Goal: Communication & Community: Answer question/provide support

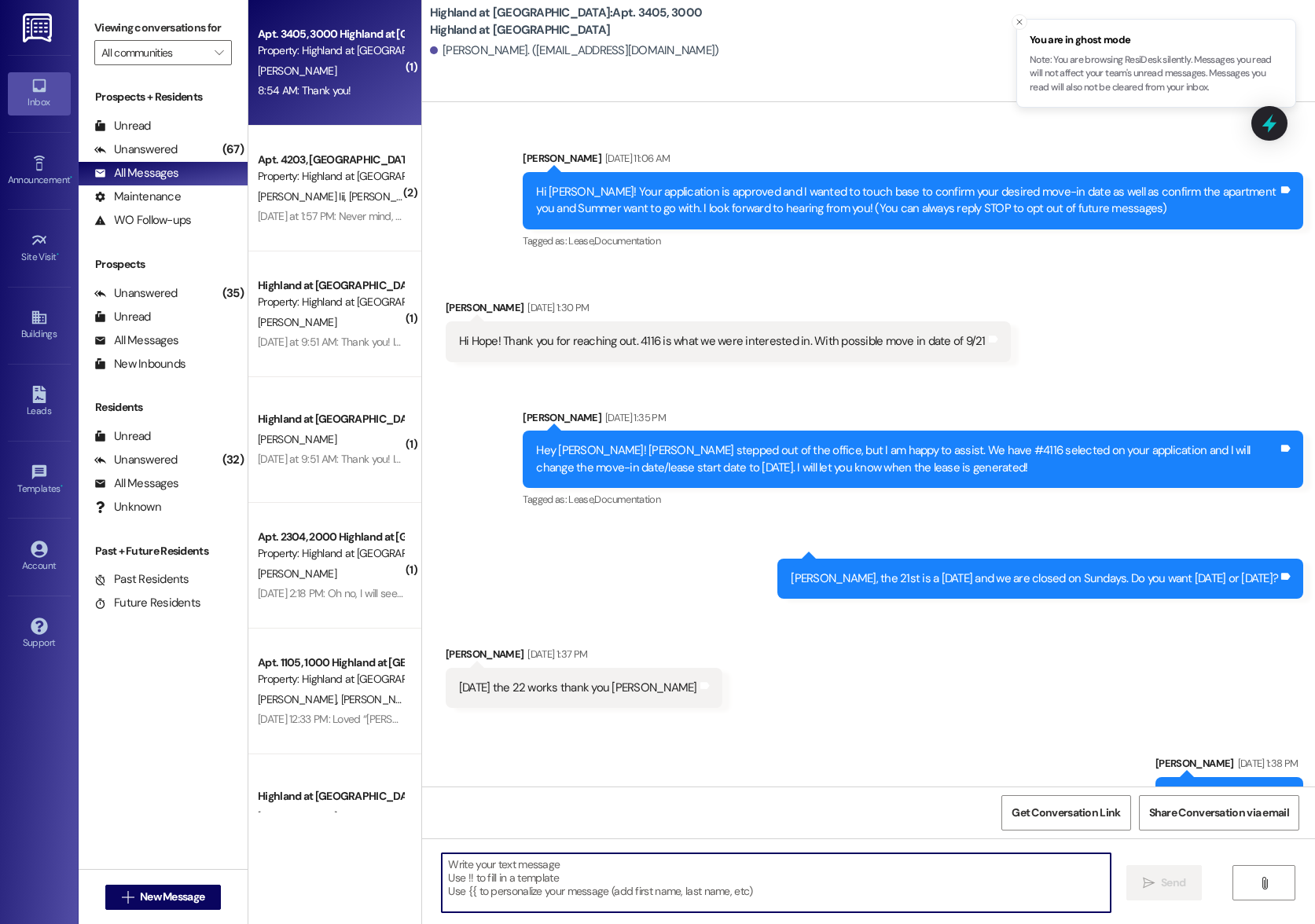
scroll to position [1619, 0]
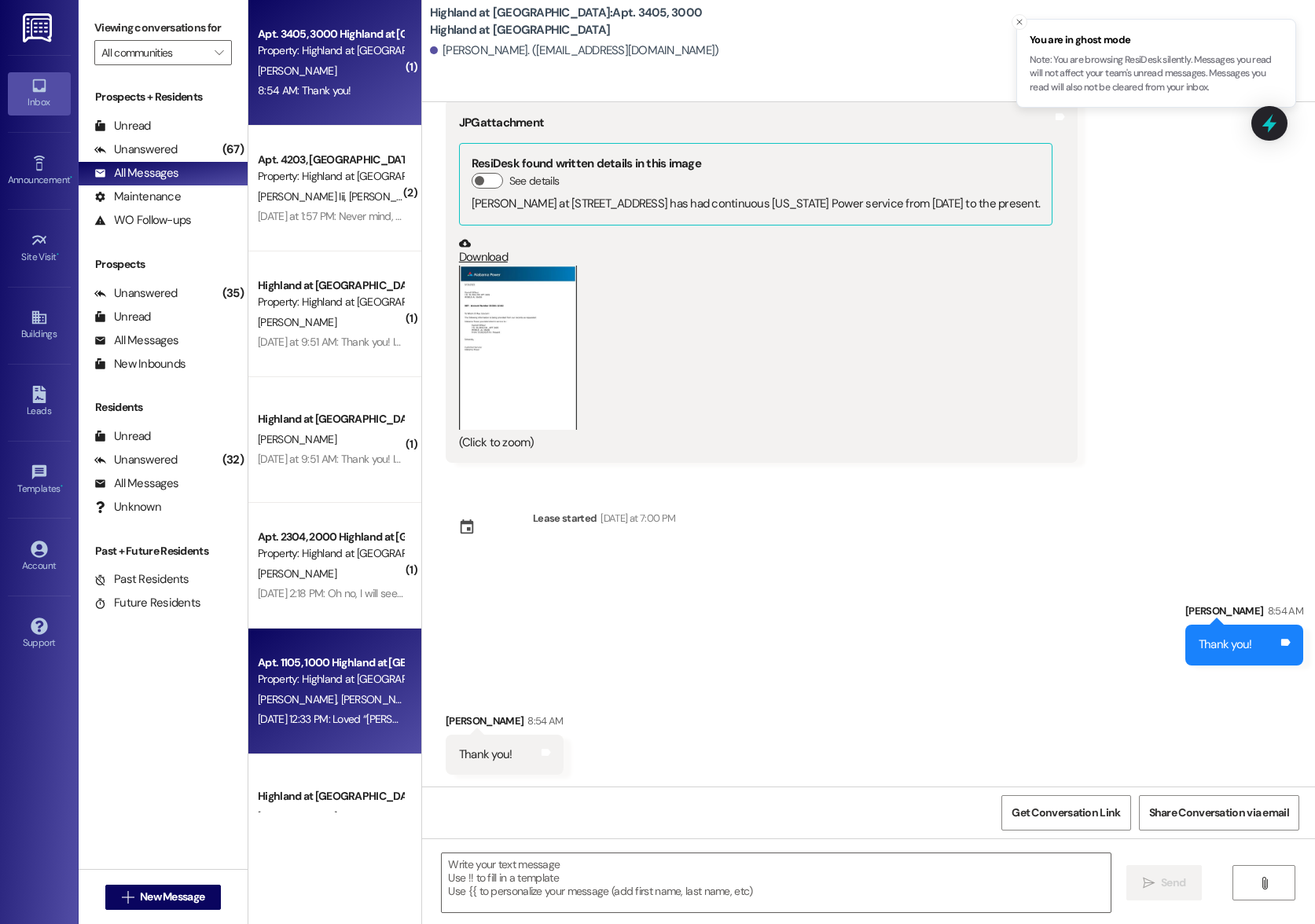
click at [324, 665] on div "Apt. 1105, 1000 Highland at [GEOGRAPHIC_DATA]" at bounding box center [330, 663] width 145 height 16
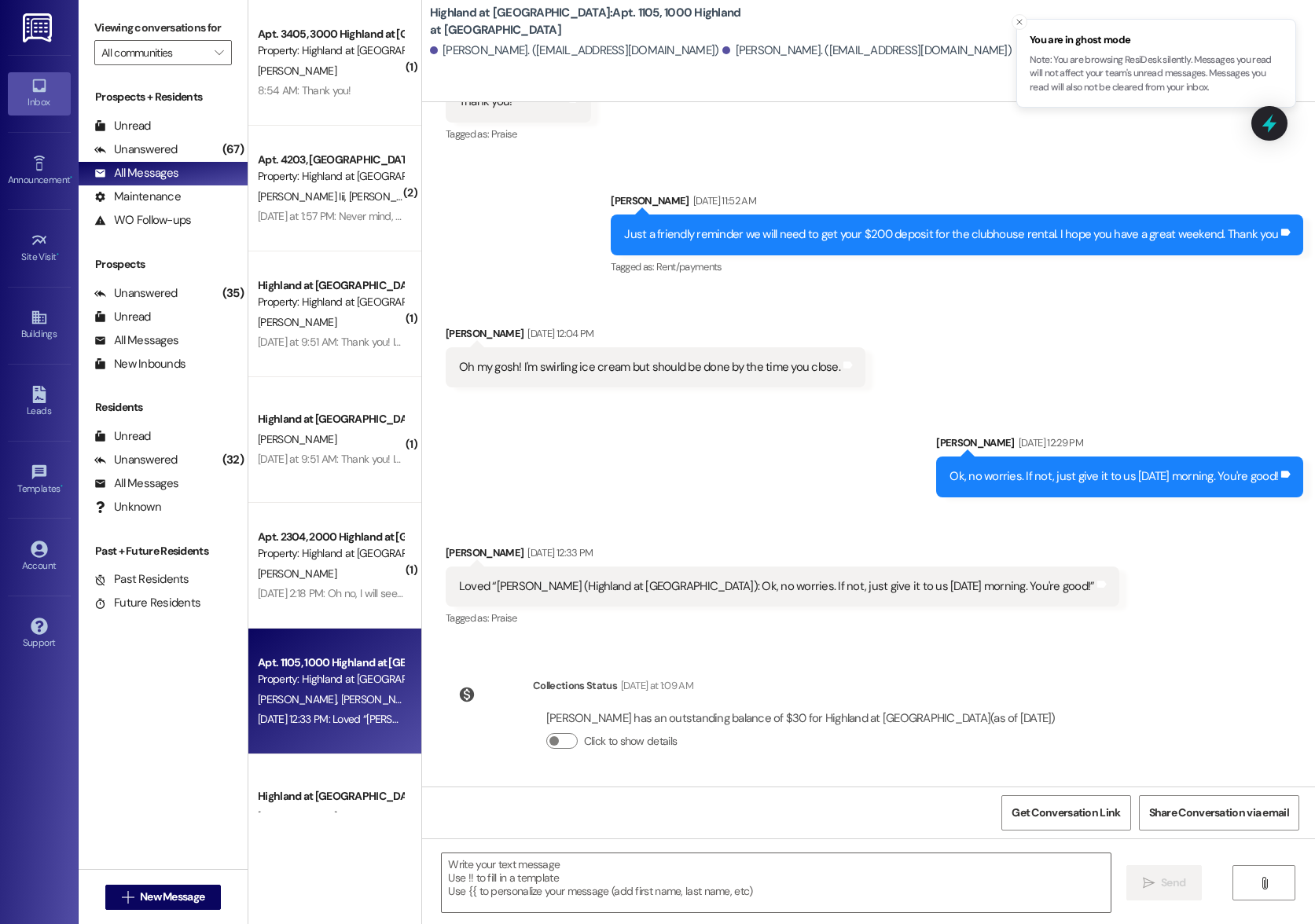
scroll to position [4383, 0]
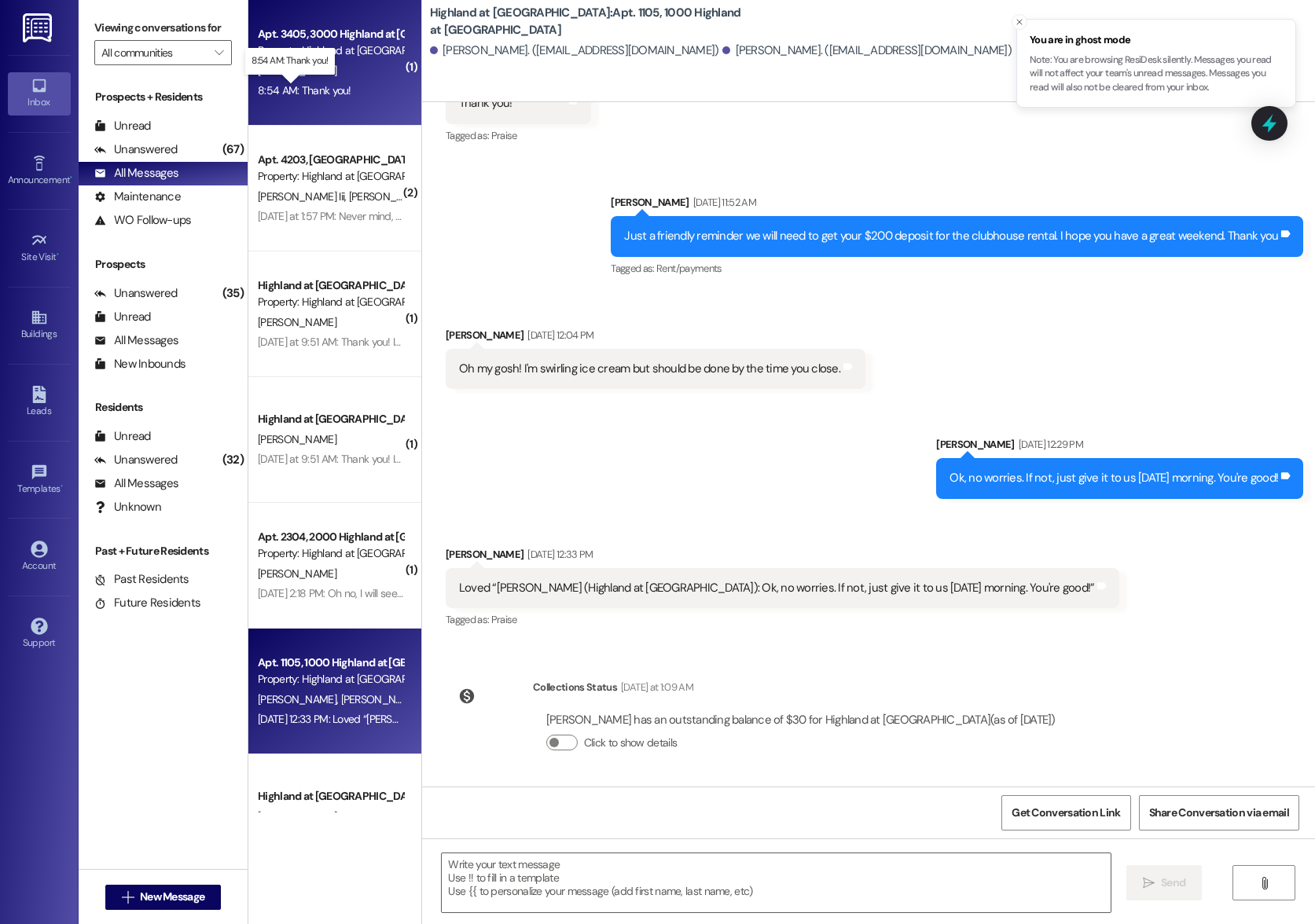
click at [305, 88] on div "8:54 AM: Thank you! 8:54 AM: Thank you!" at bounding box center [304, 90] width 93 height 14
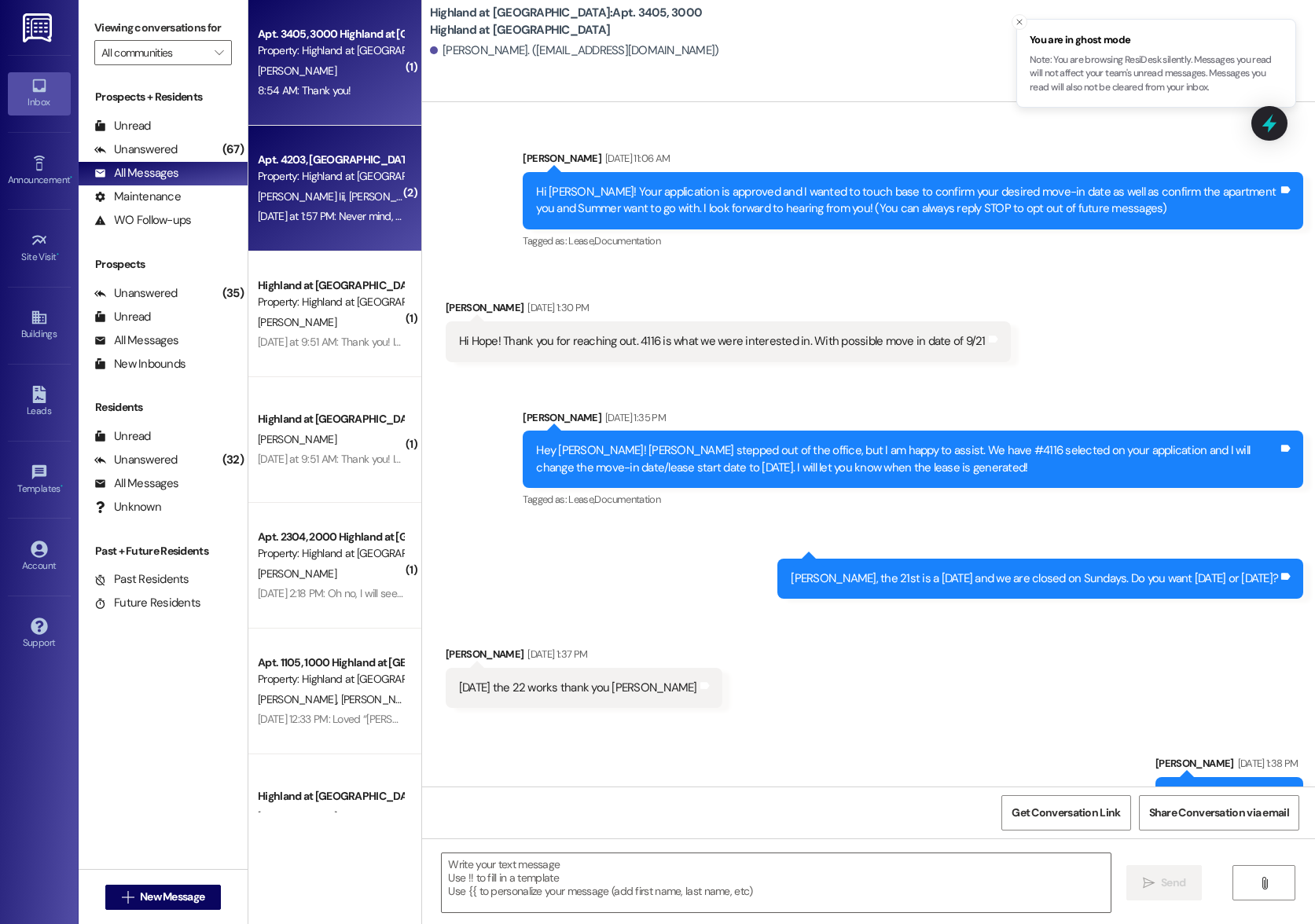
scroll to position [1549, 0]
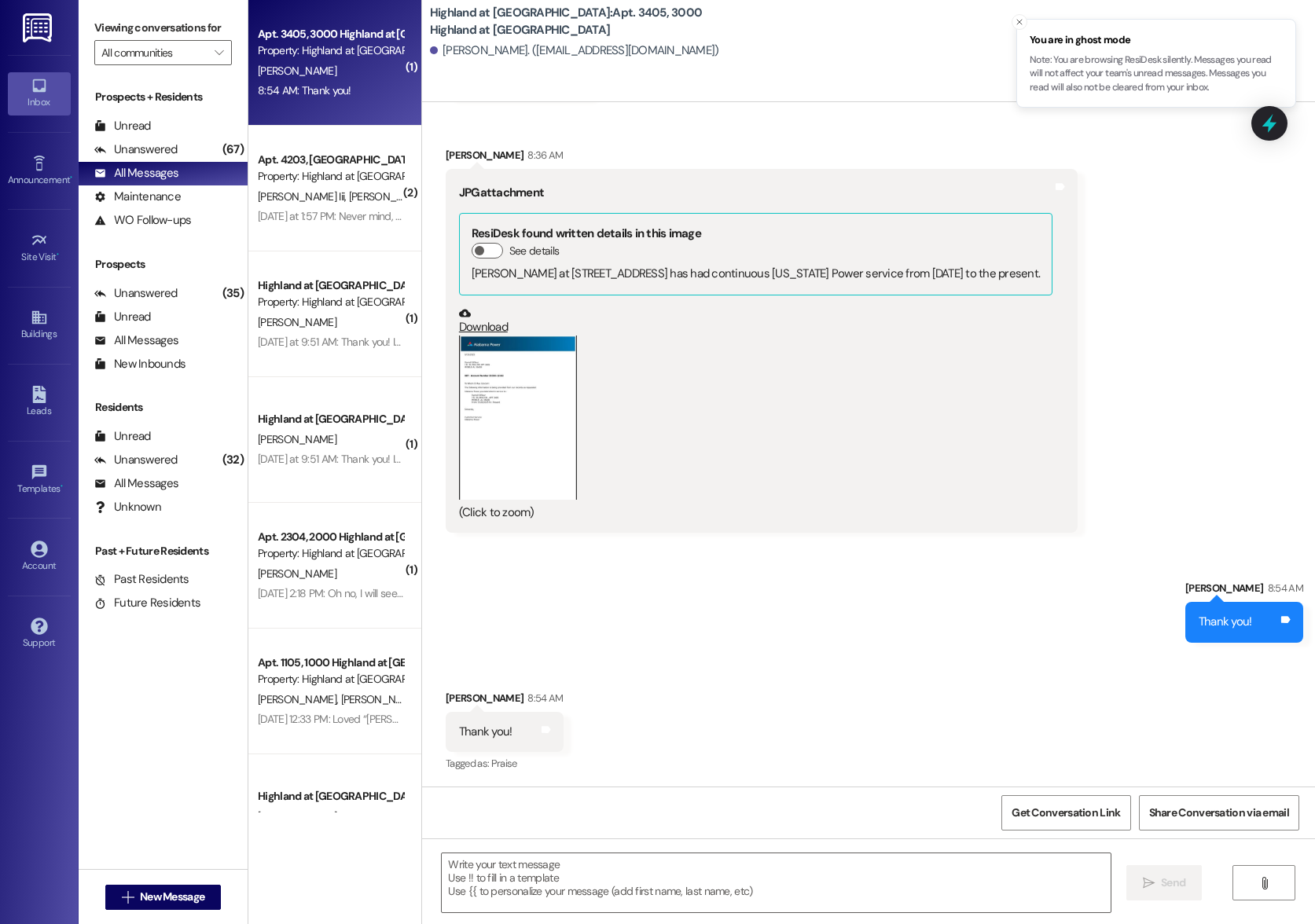
click at [286, 173] on div "Property: Highland at [GEOGRAPHIC_DATA]" at bounding box center [330, 176] width 145 height 16
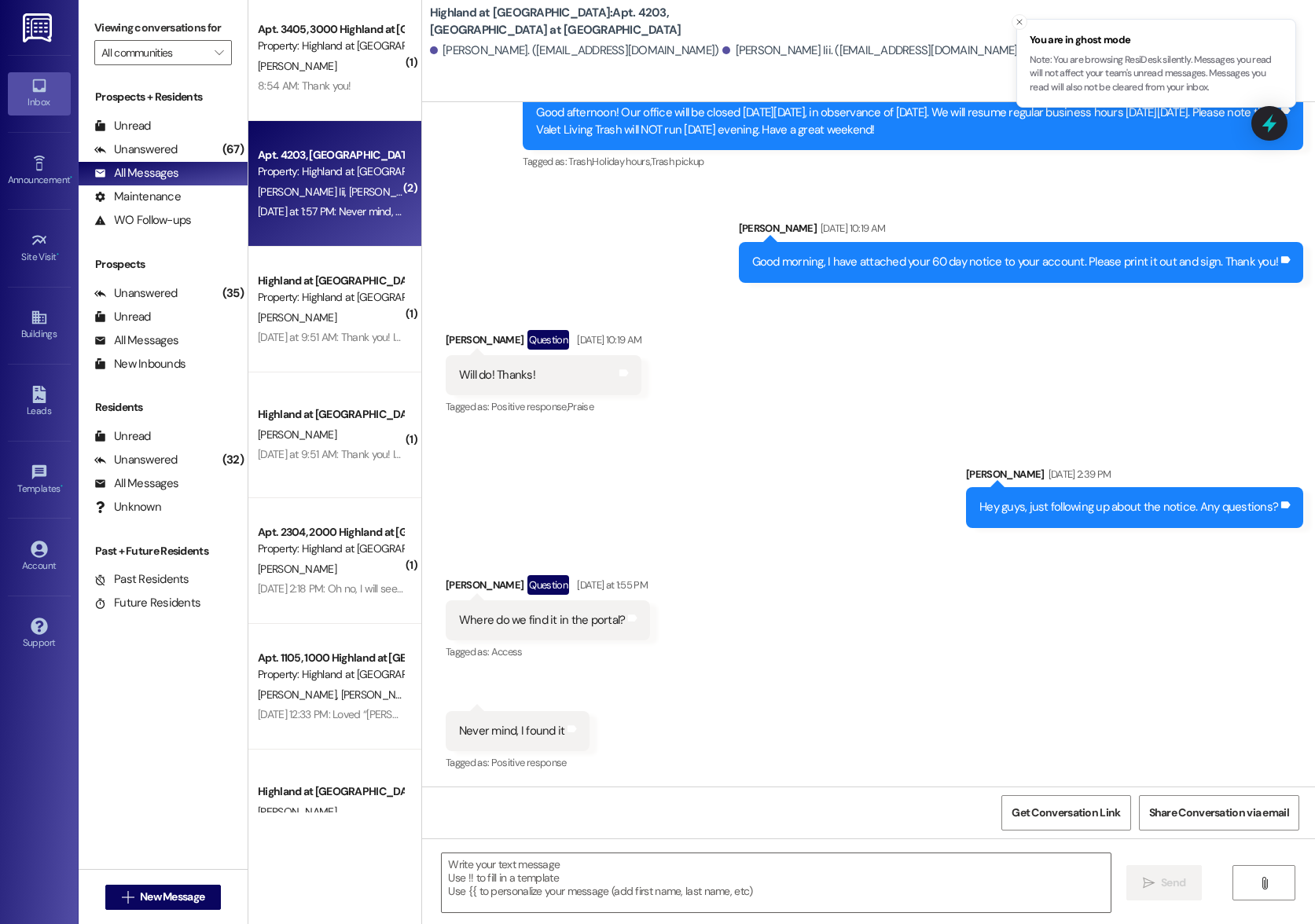
scroll to position [6, 0]
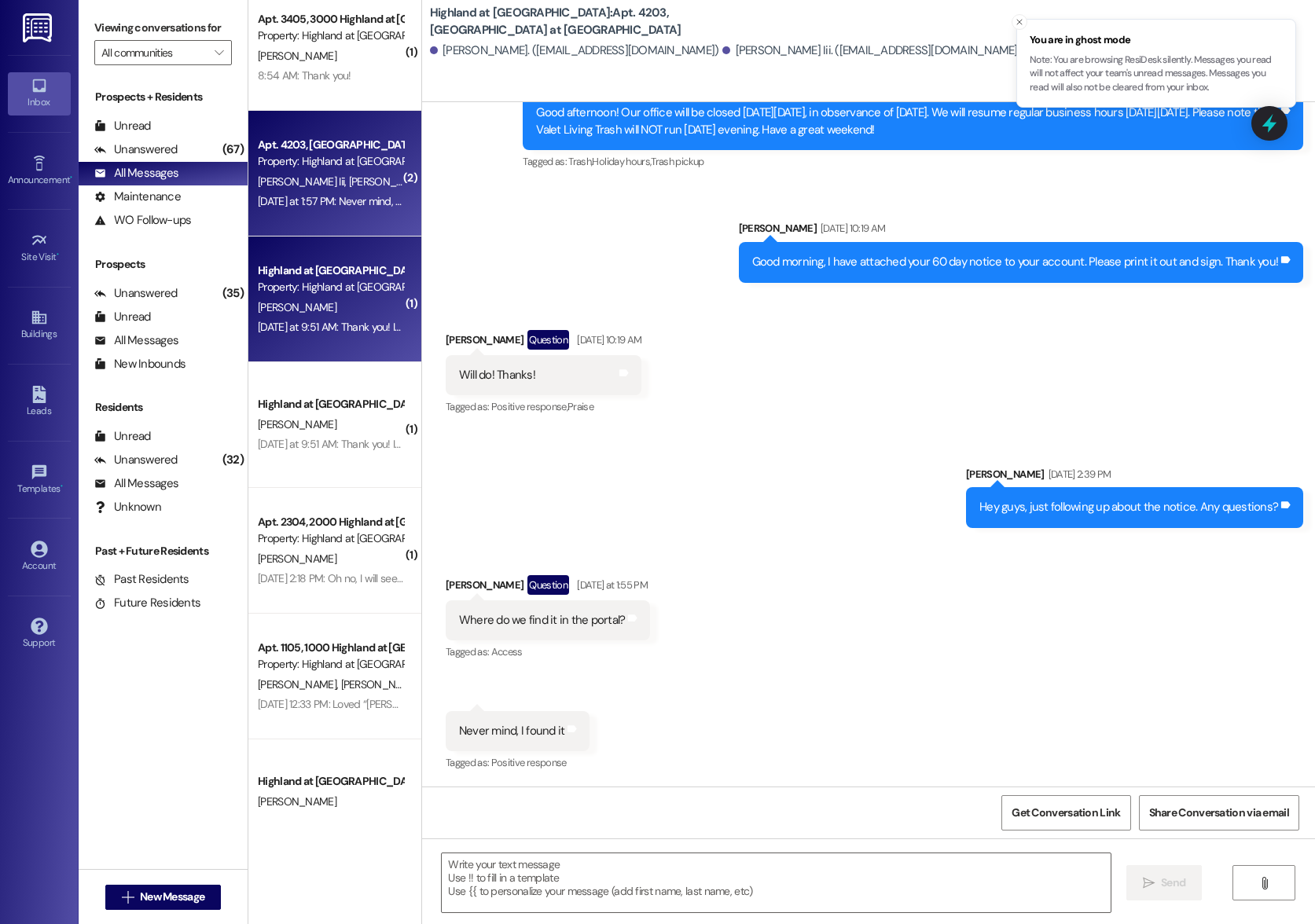
click at [300, 287] on div "( 1 ) Apt. 3405, 3000 Highland at [GEOGRAPHIC_DATA] Property: [GEOGRAPHIC_DATA]…" at bounding box center [334, 406] width 173 height 813
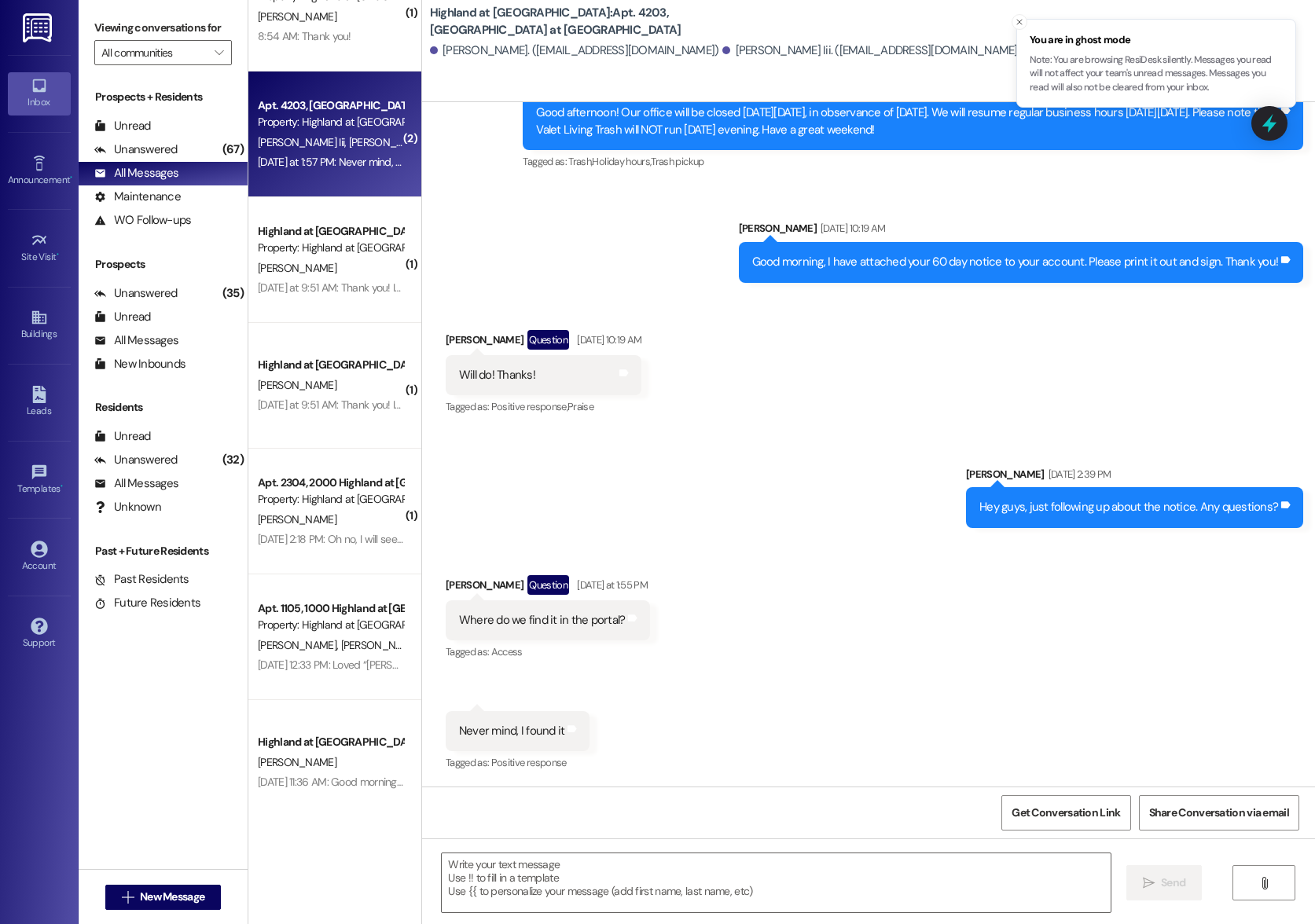
scroll to position [57, 0]
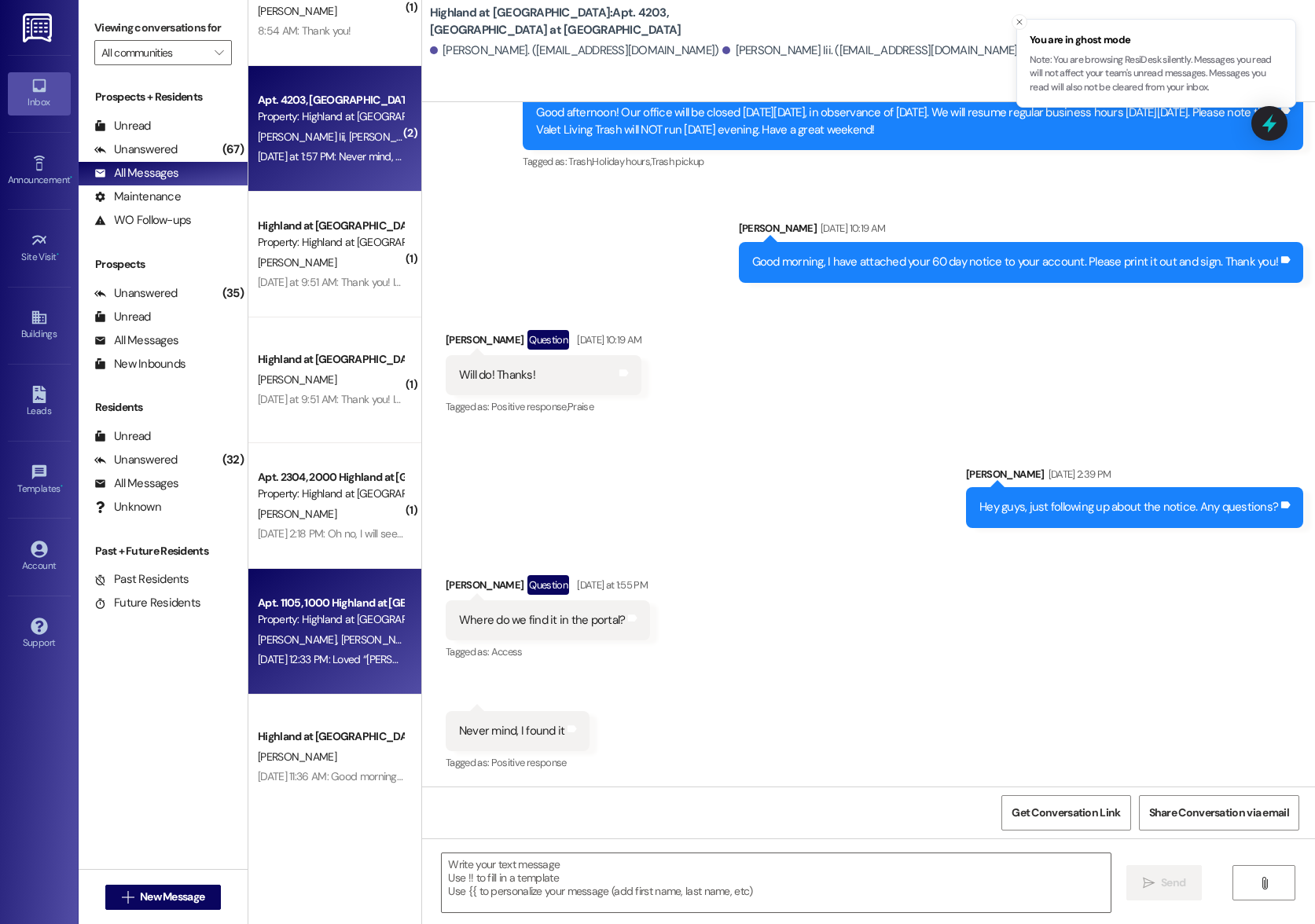
click at [319, 627] on div "( 1 ) Apt. 3405, 3000 Highland at [GEOGRAPHIC_DATA] Property: [GEOGRAPHIC_DATA]…" at bounding box center [334, 406] width 173 height 813
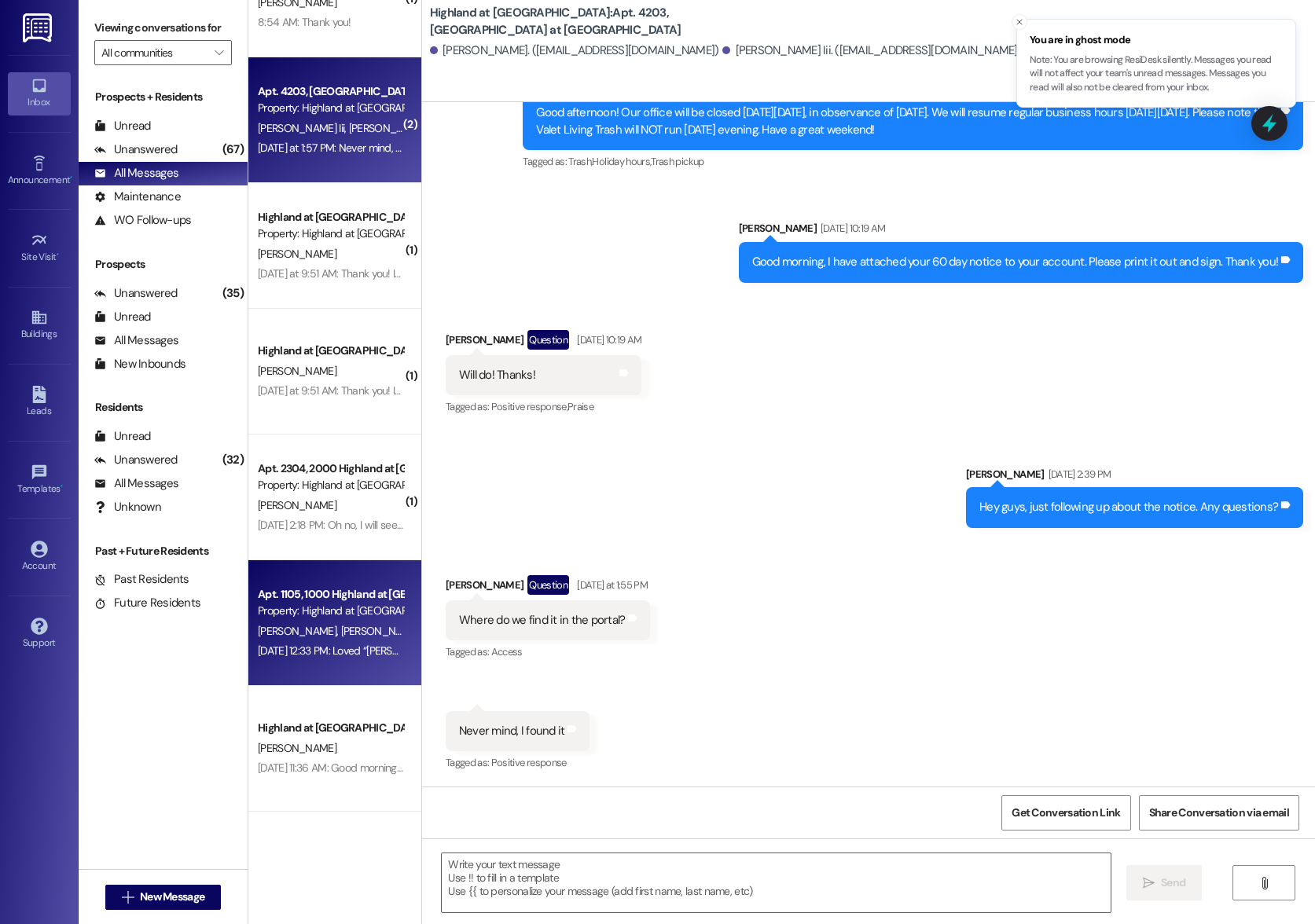
click at [294, 623] on div "( 1 ) Apt. 3405, 3000 Highland at [GEOGRAPHIC_DATA] Property: [GEOGRAPHIC_DATA]…" at bounding box center [334, 406] width 173 height 813
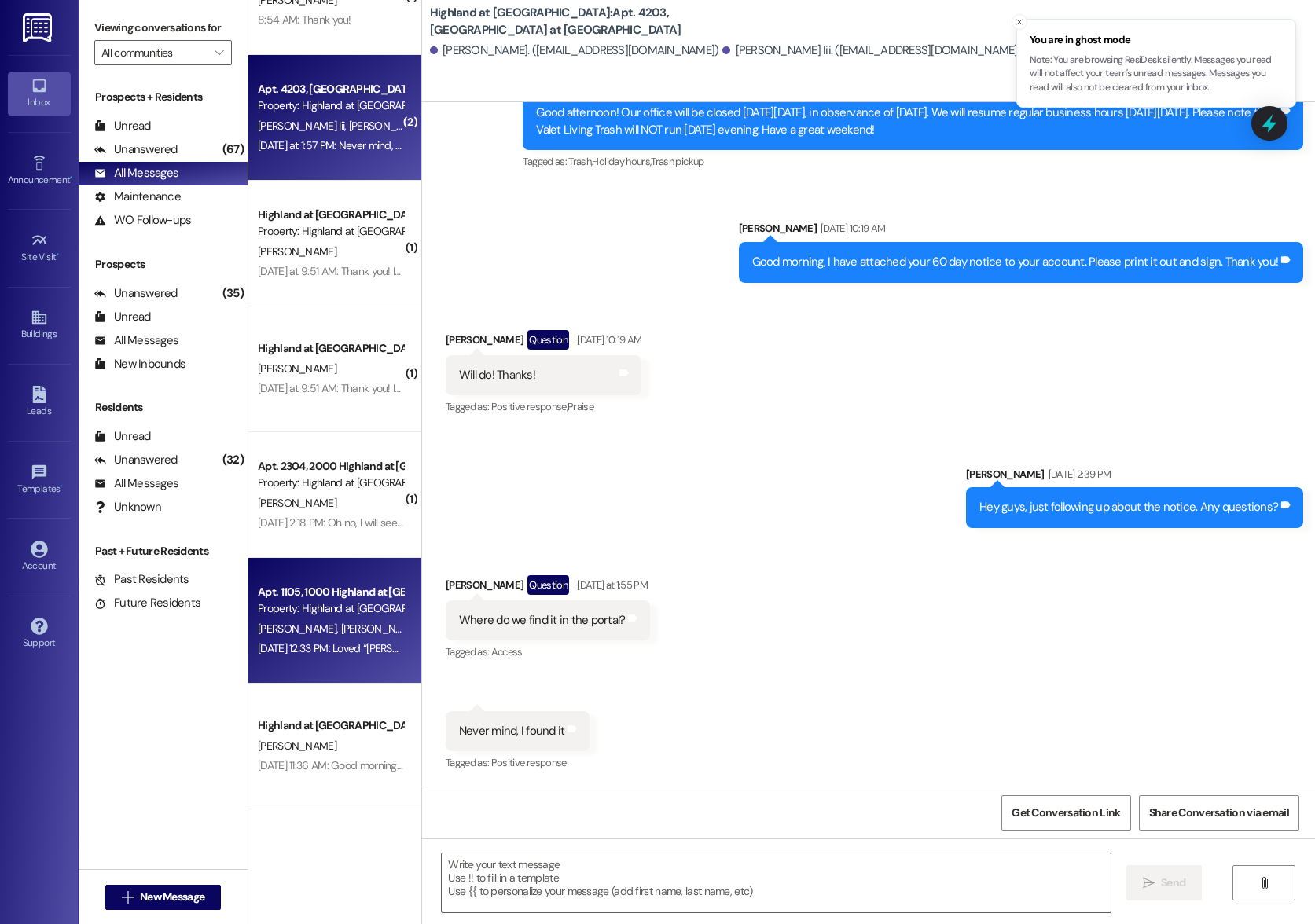
scroll to position [69, 0]
click at [295, 620] on div "Apt. 1105, [GEOGRAPHIC_DATA] at [GEOGRAPHIC_DATA] Property: [GEOGRAPHIC_DATA] a…" at bounding box center [330, 602] width 149 height 37
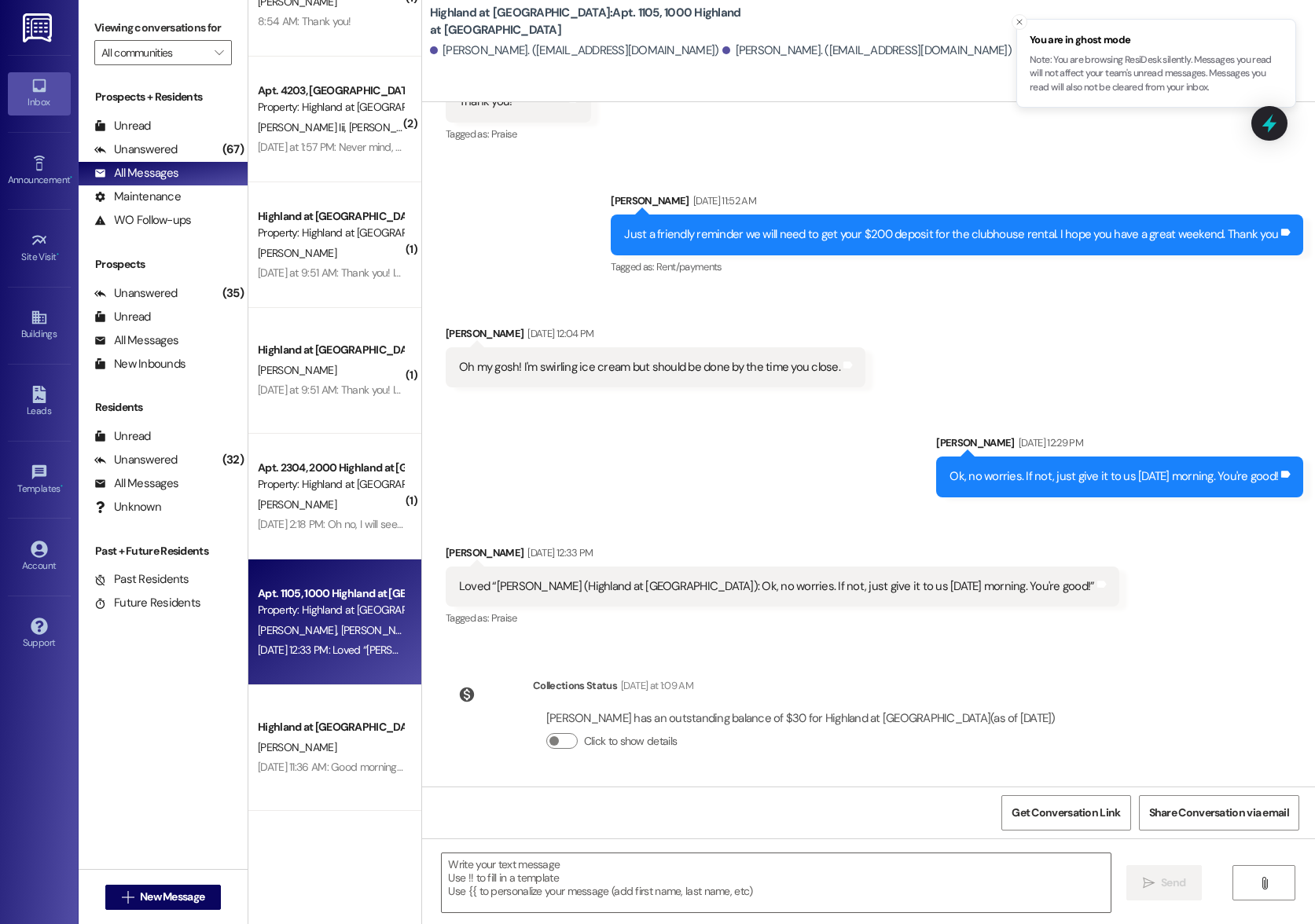
scroll to position [4385, 0]
click at [1016, 877] on textarea at bounding box center [775, 883] width 668 height 59
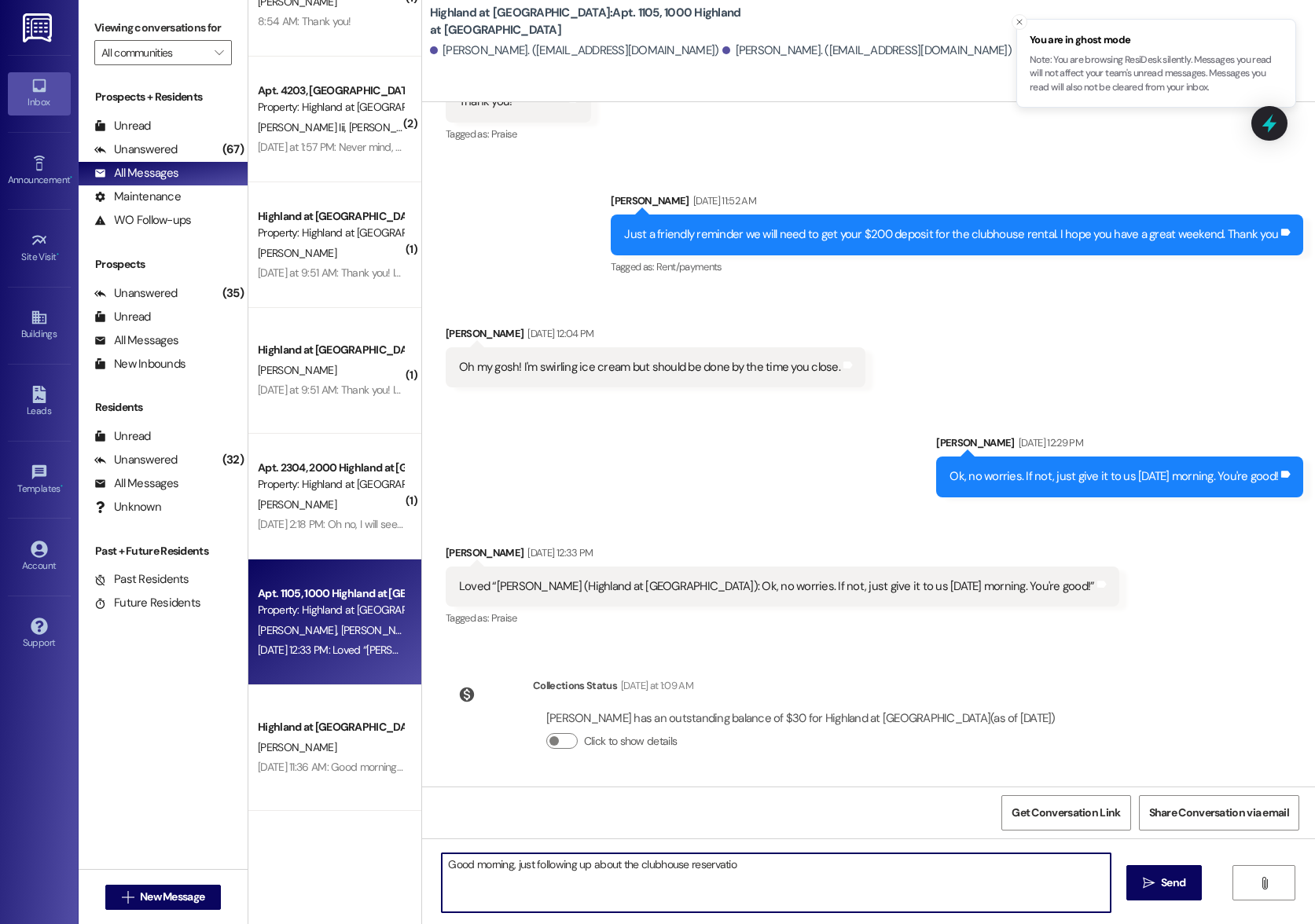
type textarea "Good morning, just following up about the clubhouse reservation"
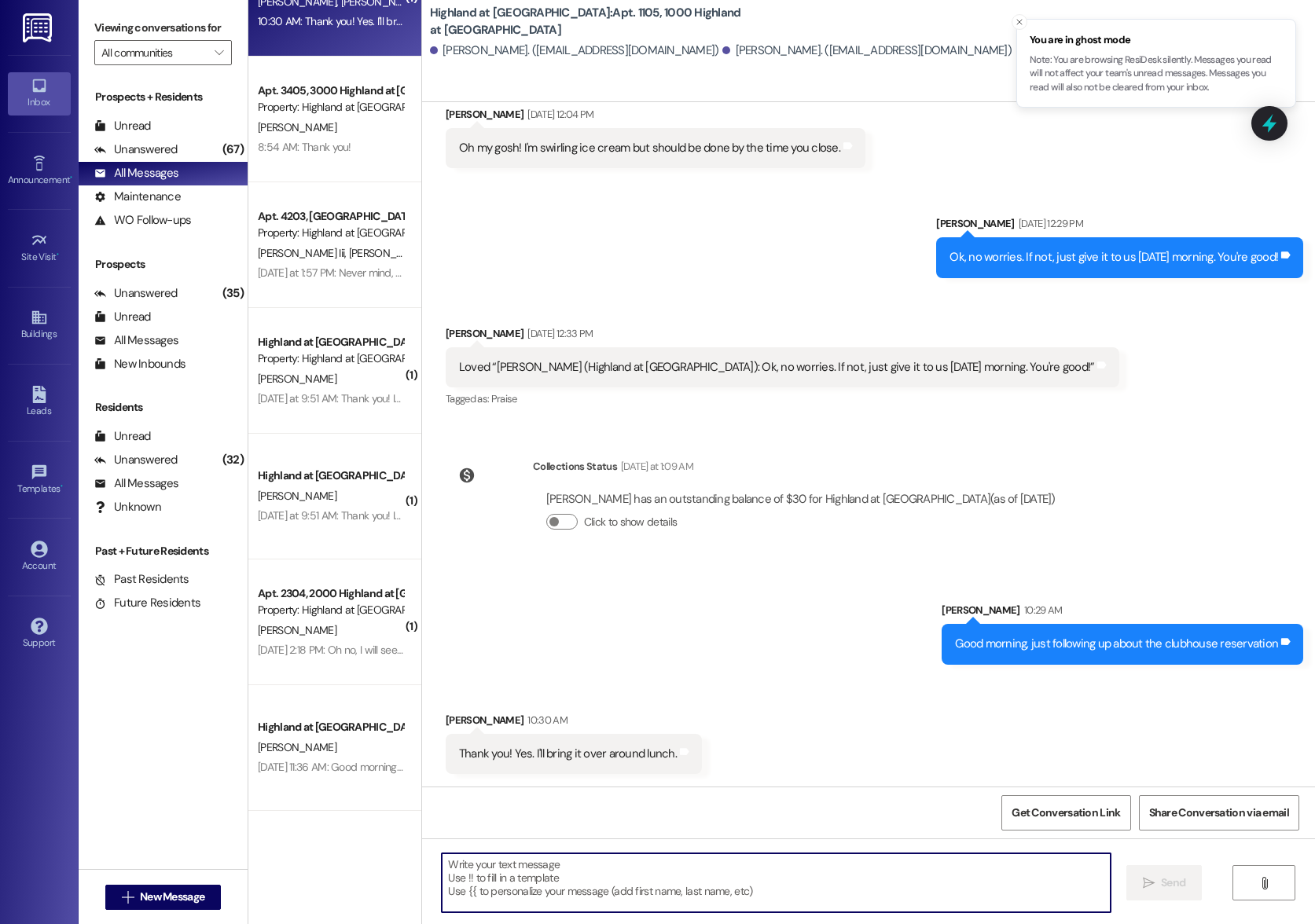
scroll to position [4604, 0]
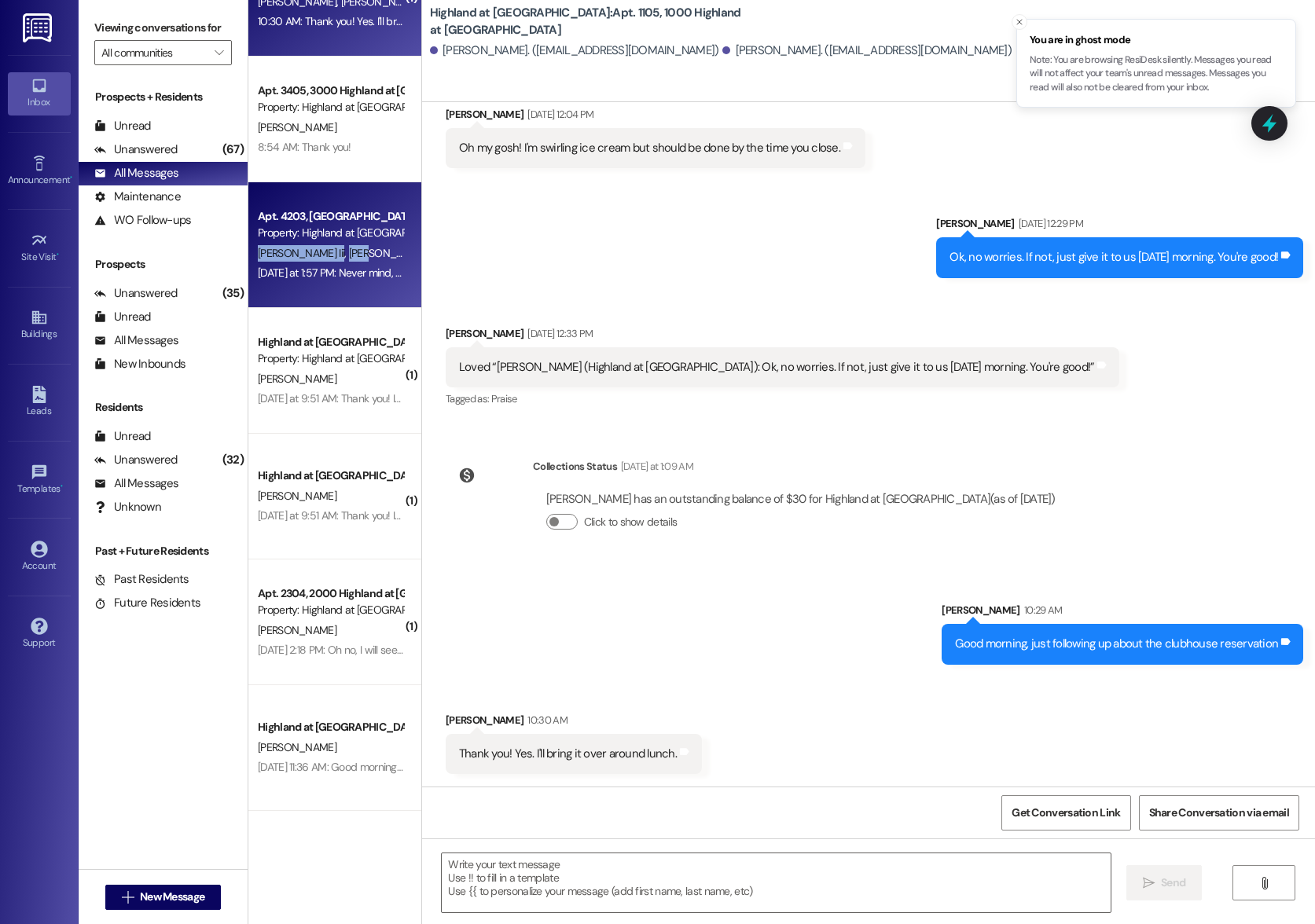
click at [325, 245] on div "Apt. 4203, [GEOGRAPHIC_DATA] at [GEOGRAPHIC_DATA] Property: [GEOGRAPHIC_DATA] a…" at bounding box center [334, 245] width 173 height 125
click at [357, 261] on div "[PERSON_NAME] Iii [PERSON_NAME]" at bounding box center [330, 253] width 149 height 20
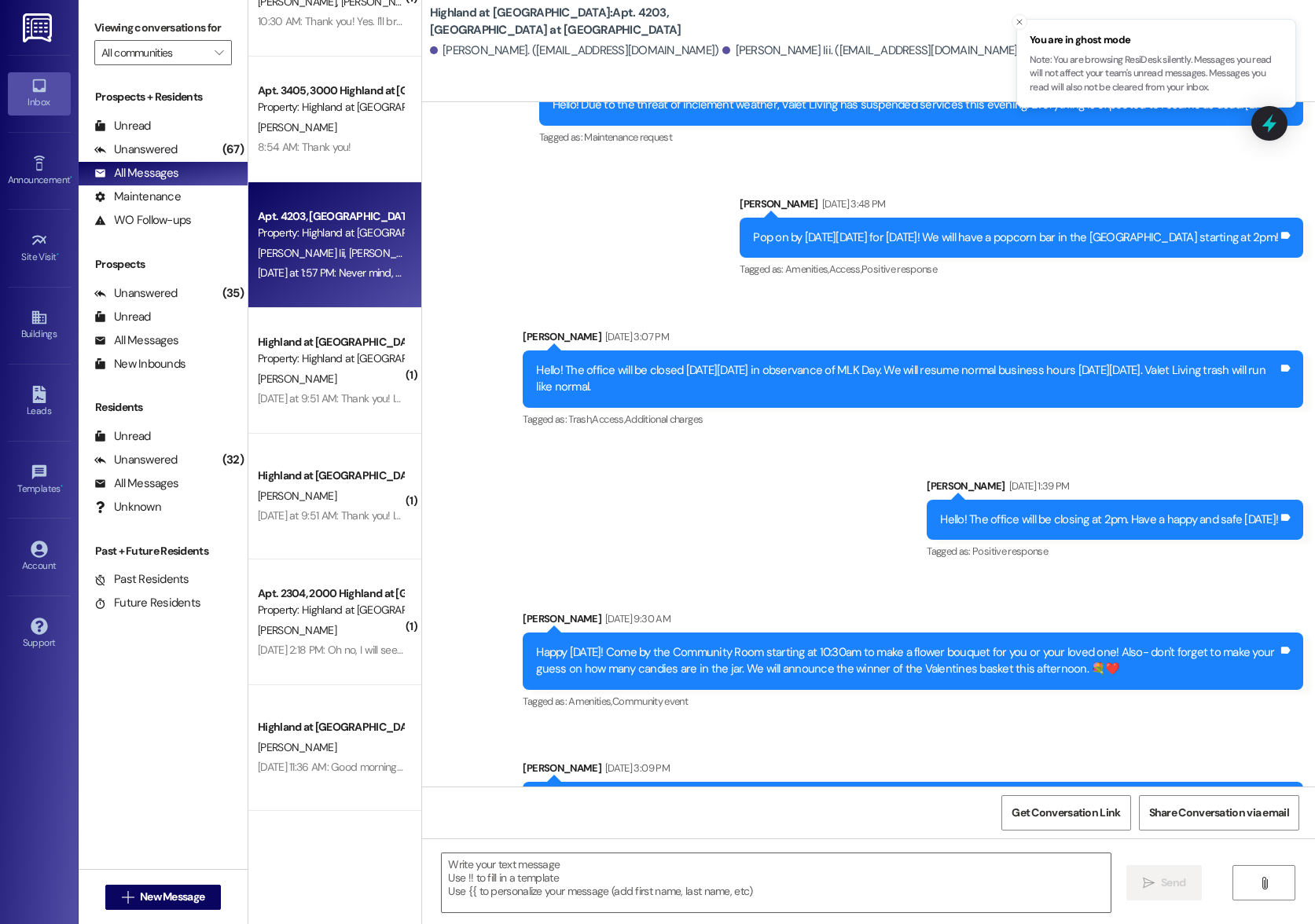
scroll to position [22822, 0]
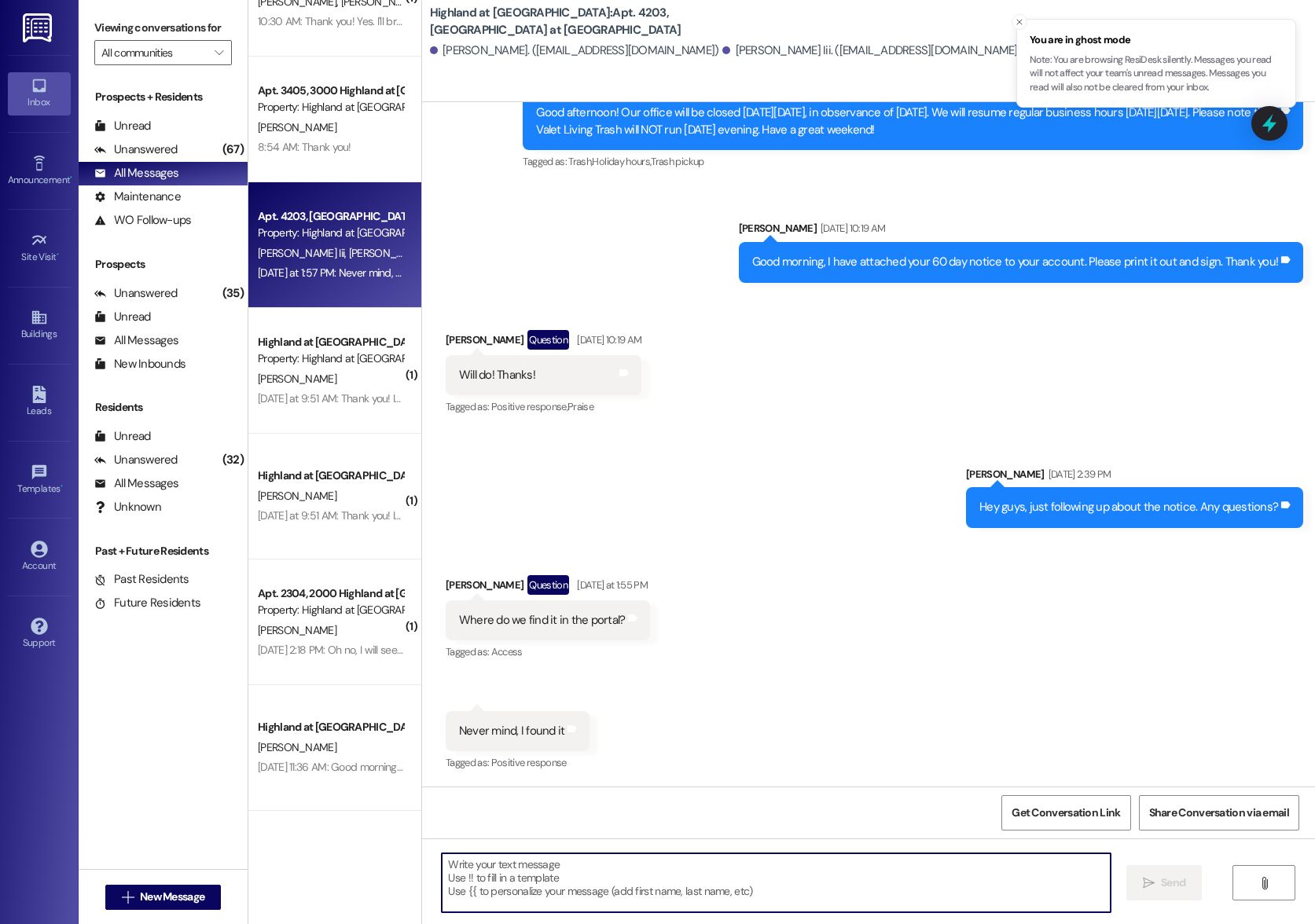
click at [820, 888] on textarea at bounding box center [775, 883] width 668 height 59
type textarea "Okay just let me know if you have any questions."
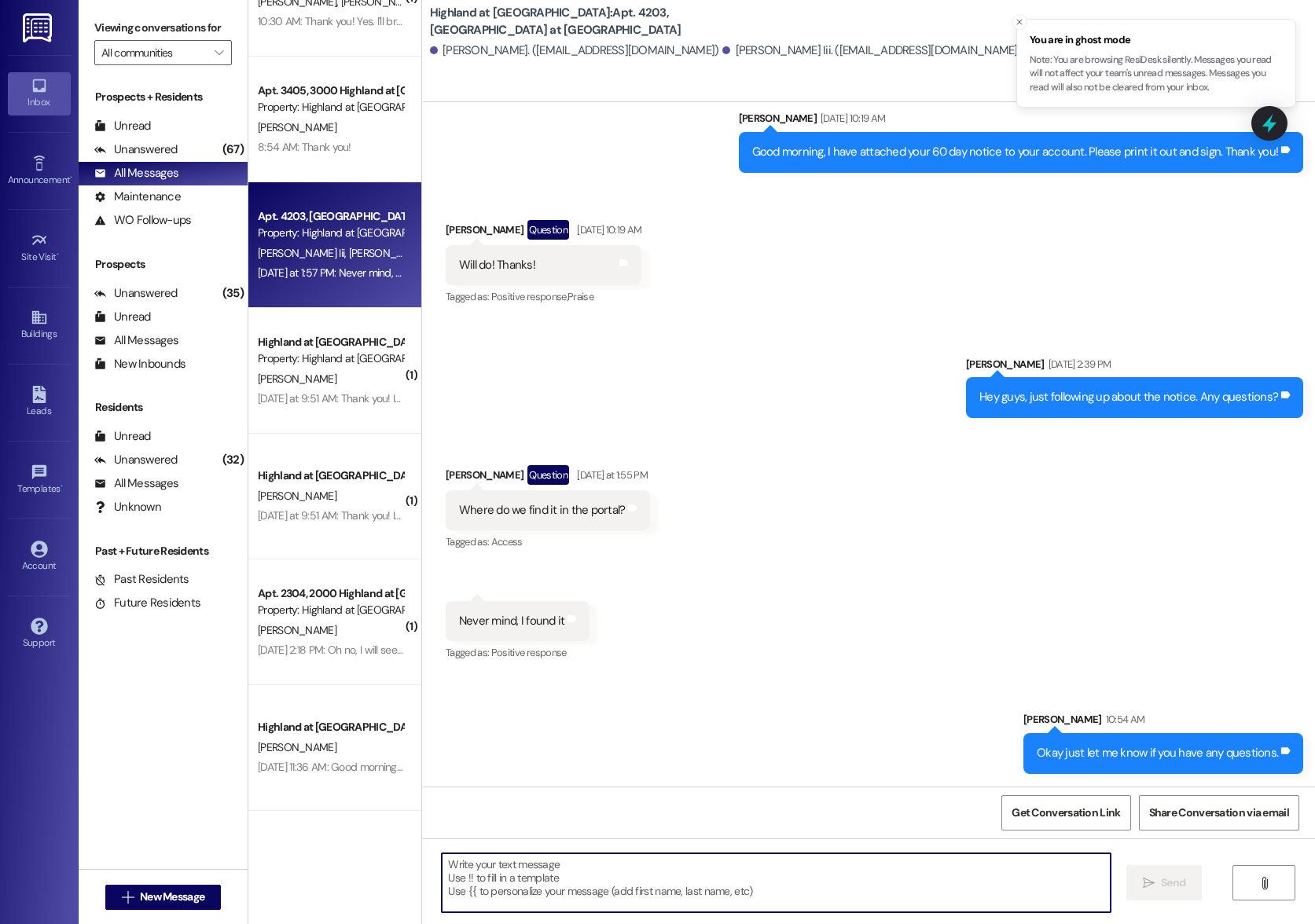
scroll to position [0, 0]
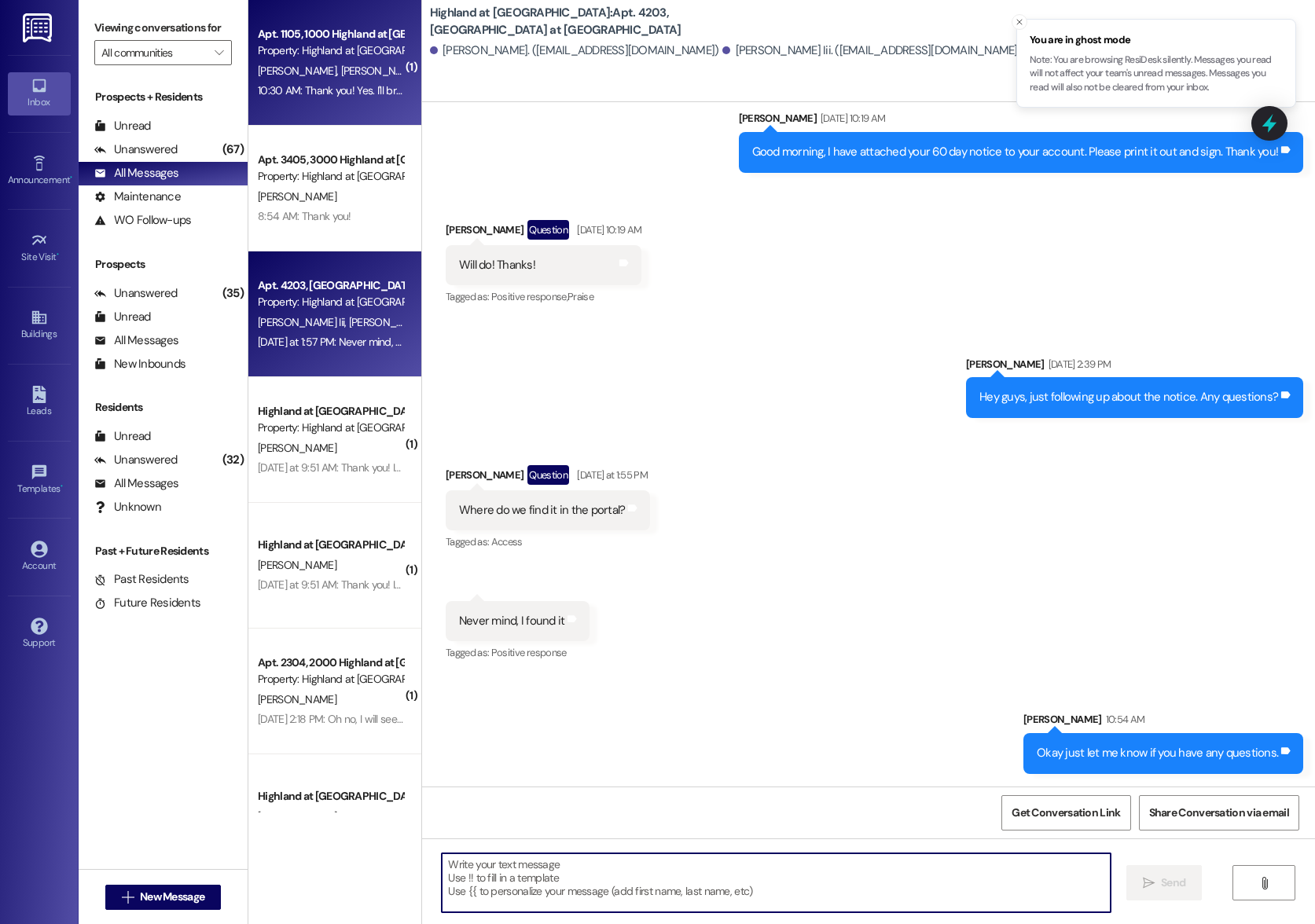
click at [316, 106] on div "Apt. 1105, [GEOGRAPHIC_DATA] at [GEOGRAPHIC_DATA] Property: Highland at [GEOGRA…" at bounding box center [334, 63] width 173 height 125
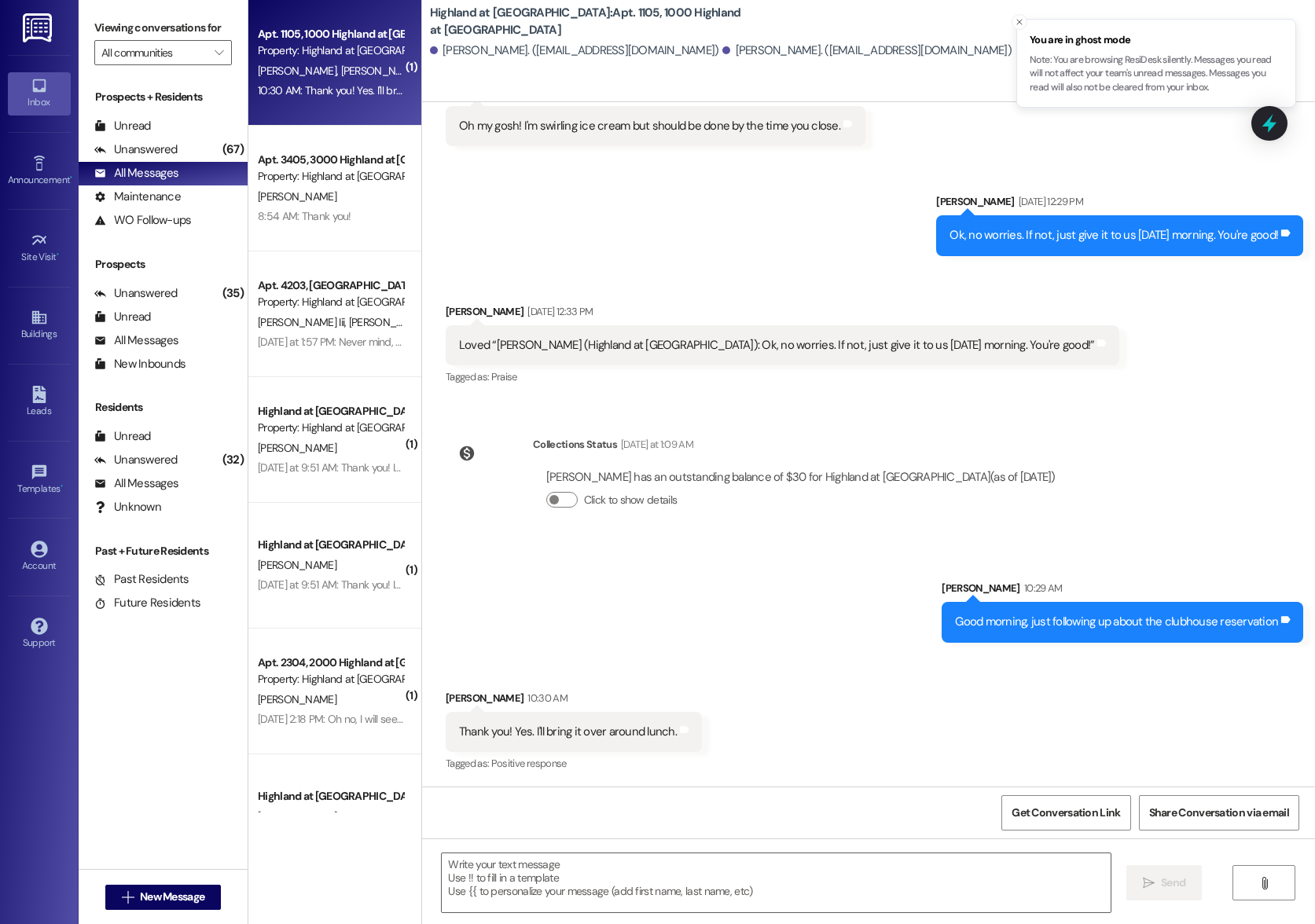
scroll to position [4626, 0]
